Goal: Task Accomplishment & Management: Complete application form

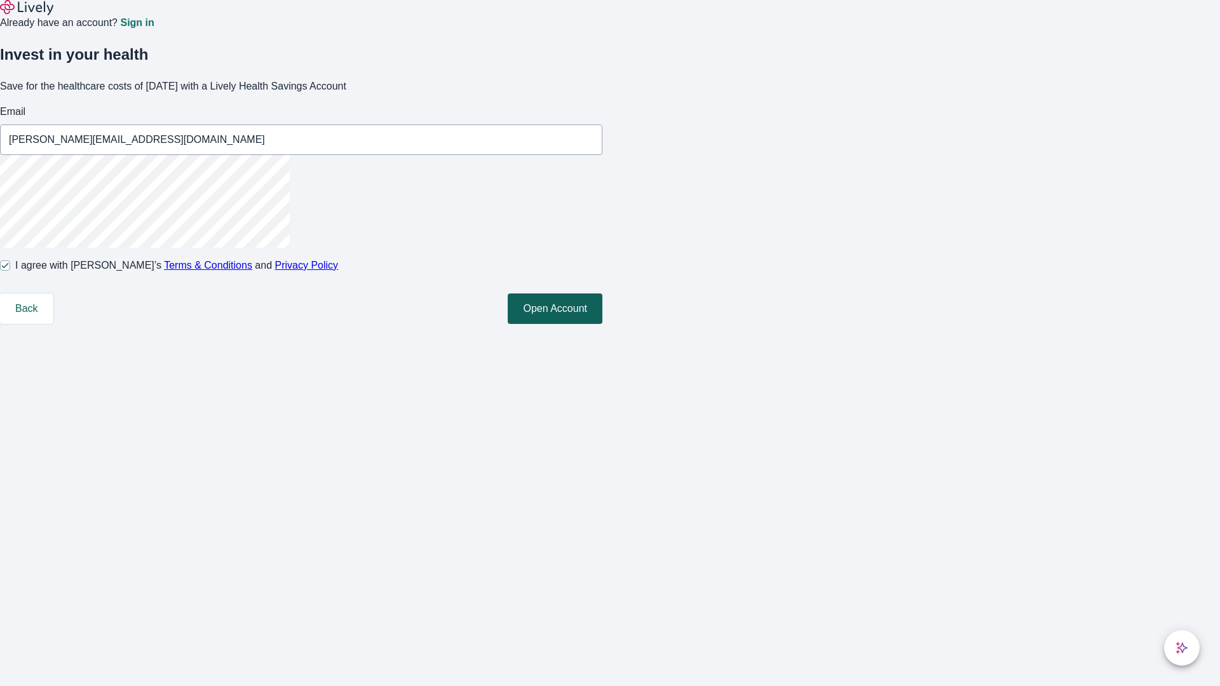
click at [602, 324] on button "Open Account" at bounding box center [555, 308] width 95 height 30
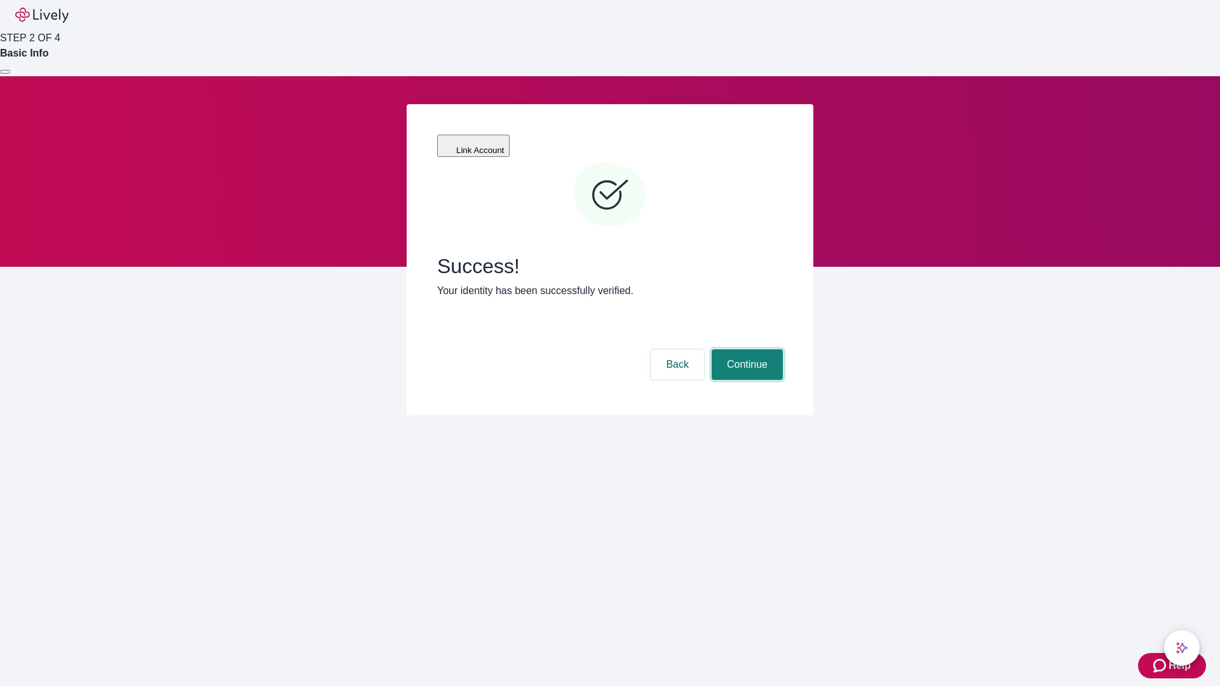
click at [745, 349] on button "Continue" at bounding box center [746, 364] width 71 height 30
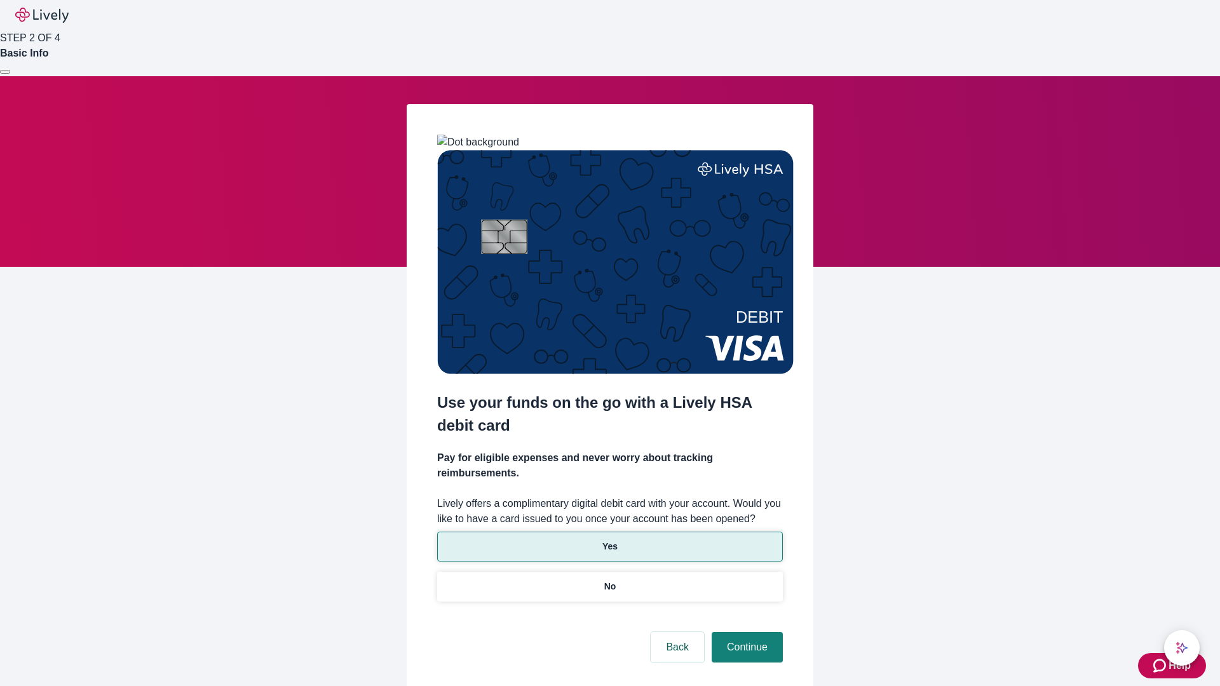
click at [609, 540] on p "Yes" at bounding box center [609, 546] width 15 height 13
click at [745, 632] on button "Continue" at bounding box center [746, 647] width 71 height 30
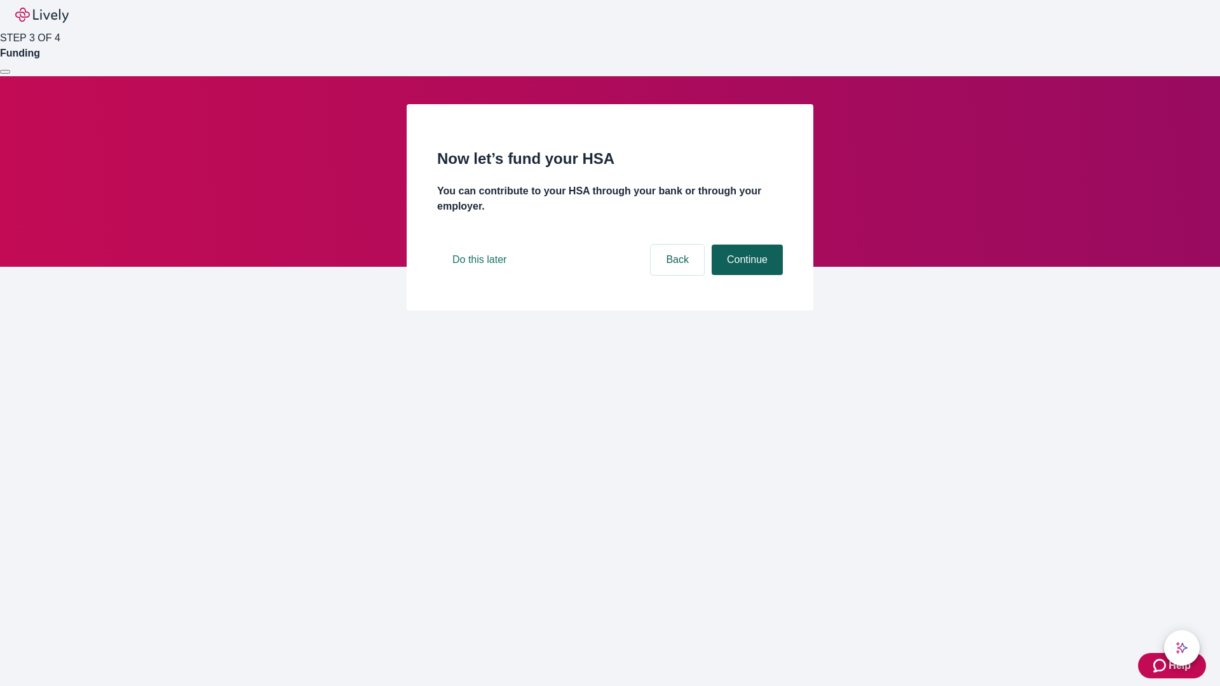
click at [745, 275] on button "Continue" at bounding box center [746, 260] width 71 height 30
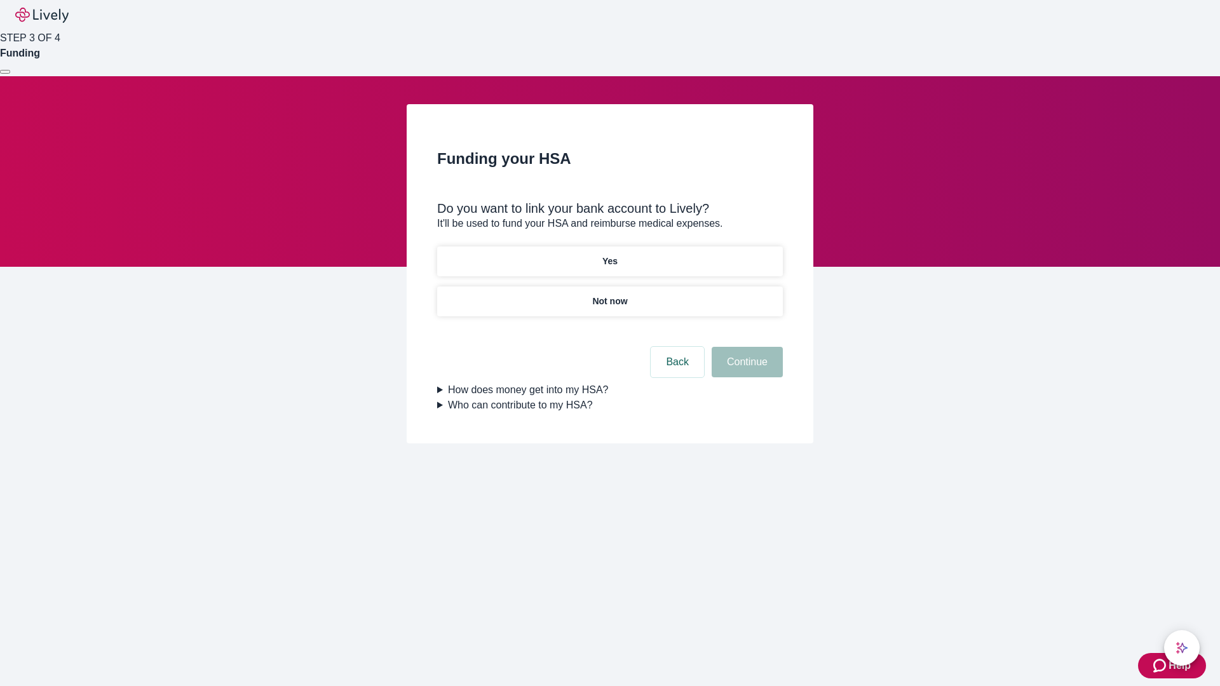
click at [609, 295] on p "Not now" at bounding box center [609, 301] width 35 height 13
click at [745, 370] on button "Continue" at bounding box center [746, 362] width 71 height 30
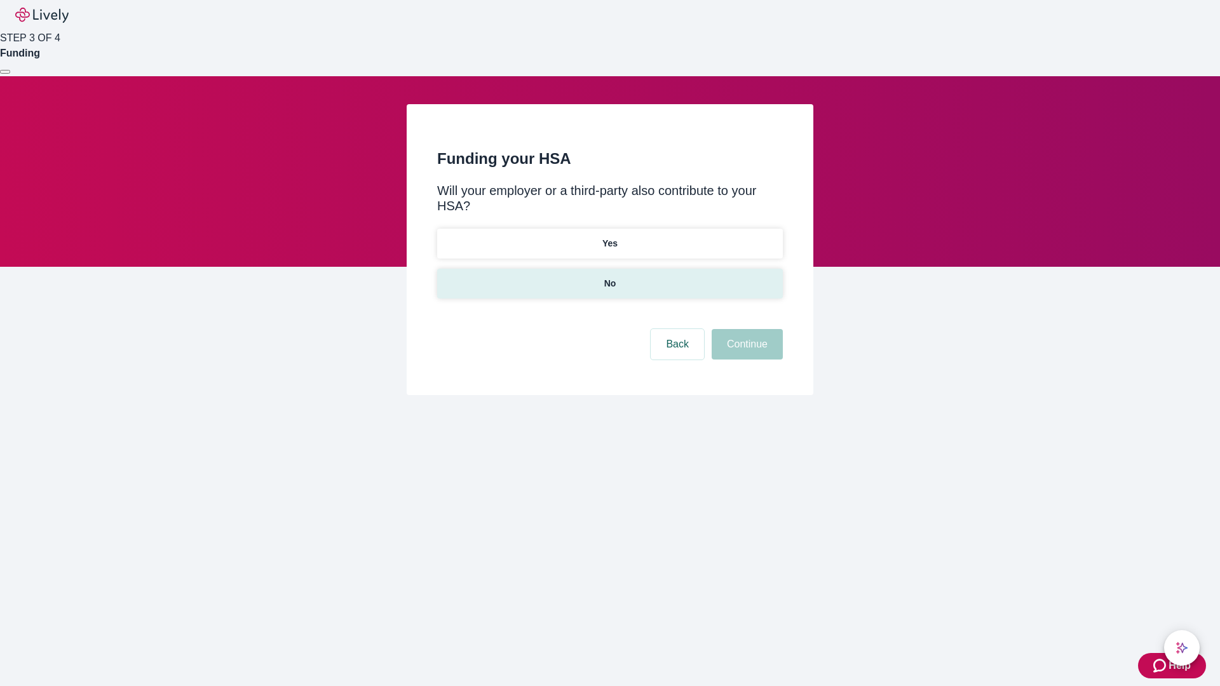
click at [609, 277] on p "No" at bounding box center [610, 283] width 12 height 13
click at [745, 329] on button "Continue" at bounding box center [746, 344] width 71 height 30
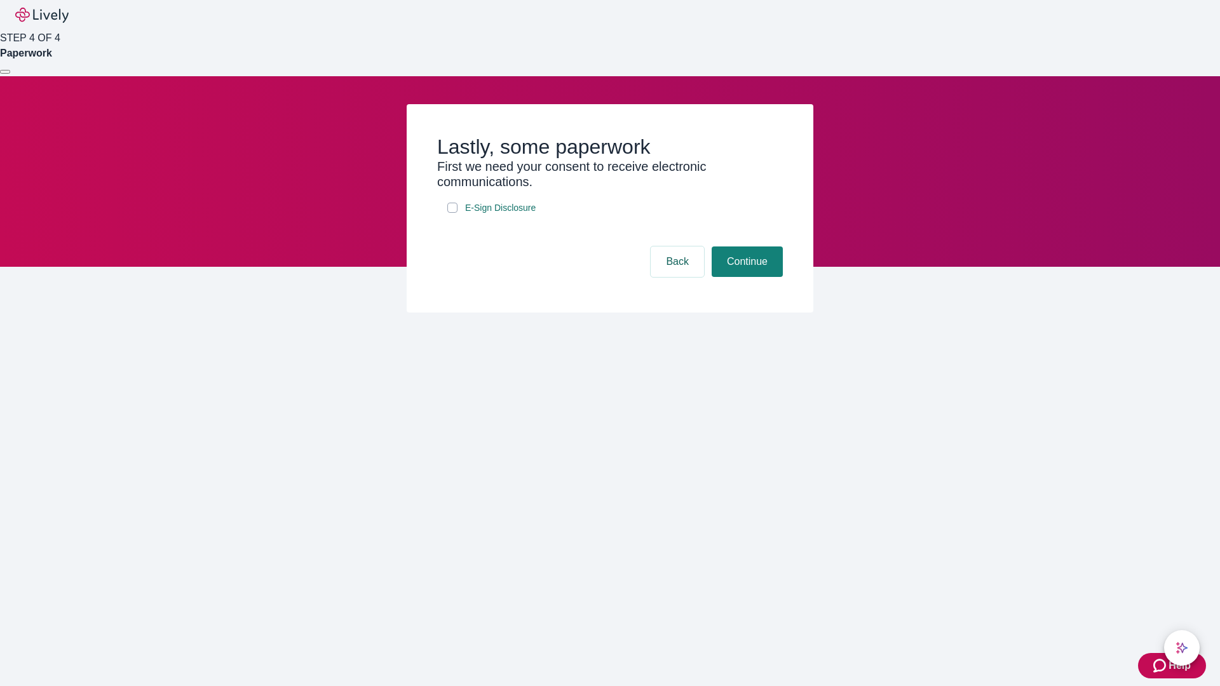
click at [452, 213] on input "E-Sign Disclosure" at bounding box center [452, 208] width 10 height 10
checkbox input "true"
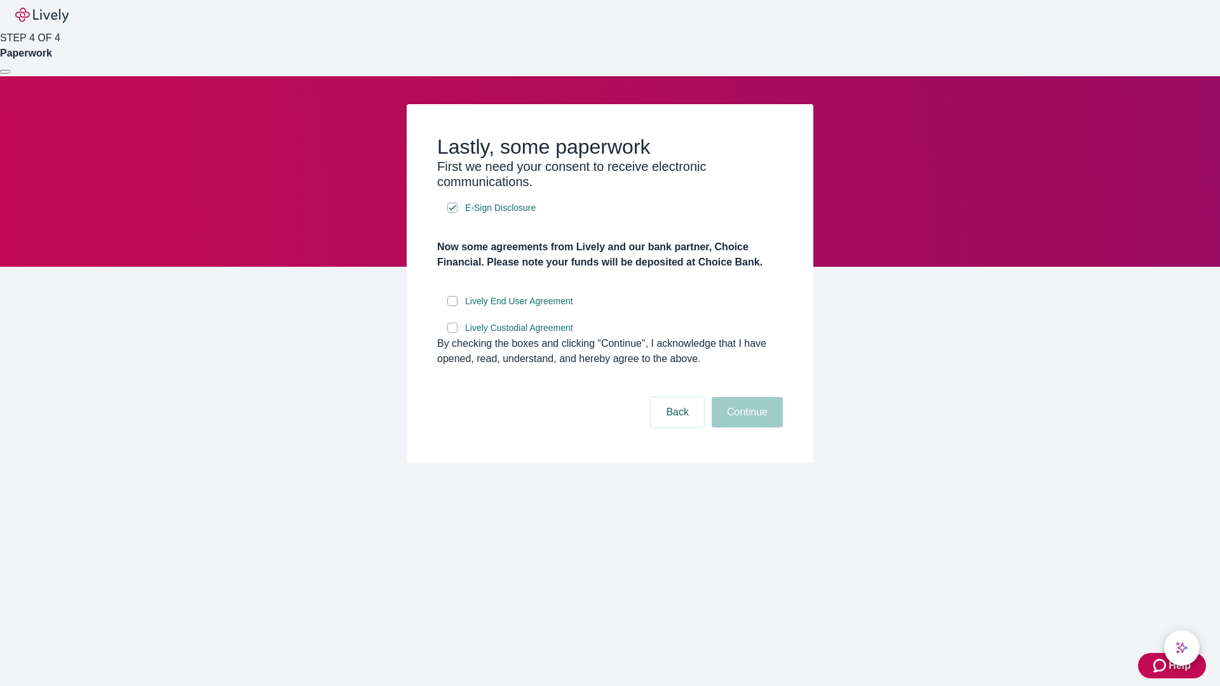
click at [452, 306] on input "Lively End User Agreement" at bounding box center [452, 301] width 10 height 10
checkbox input "true"
click at [452, 333] on input "Lively Custodial Agreement" at bounding box center [452, 328] width 10 height 10
checkbox input "true"
click at [745, 427] on button "Continue" at bounding box center [746, 412] width 71 height 30
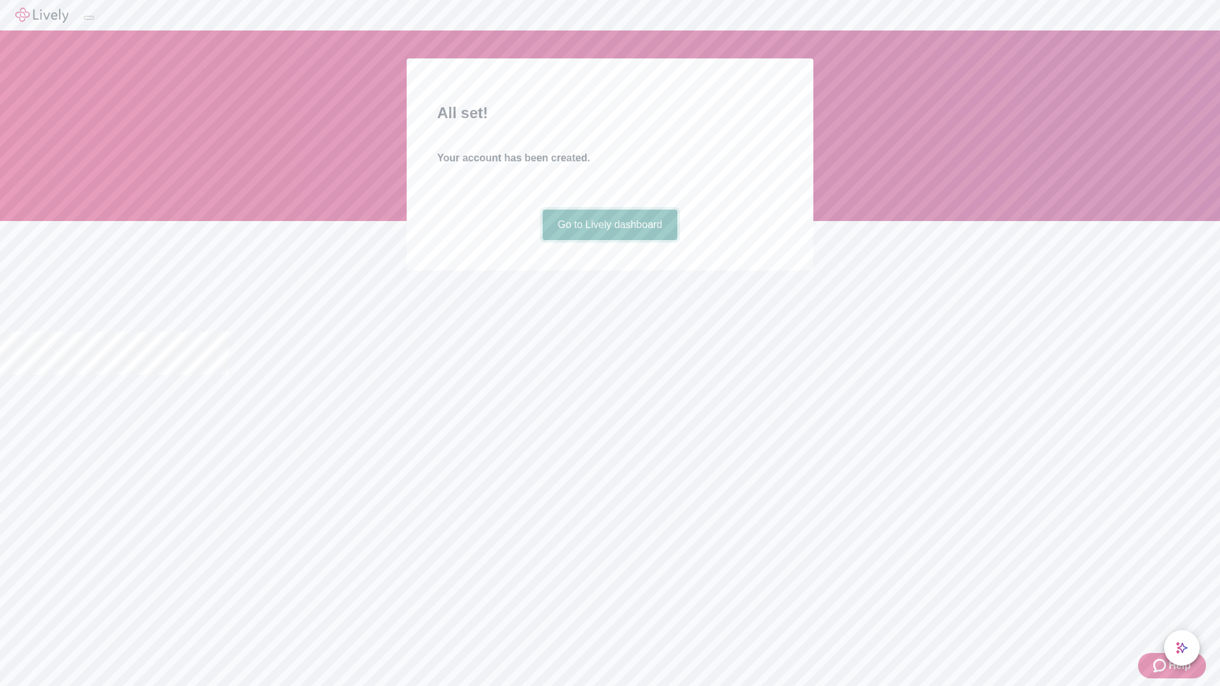
click at [609, 240] on link "Go to Lively dashboard" at bounding box center [609, 225] width 135 height 30
